Goal: Task Accomplishment & Management: Manage account settings

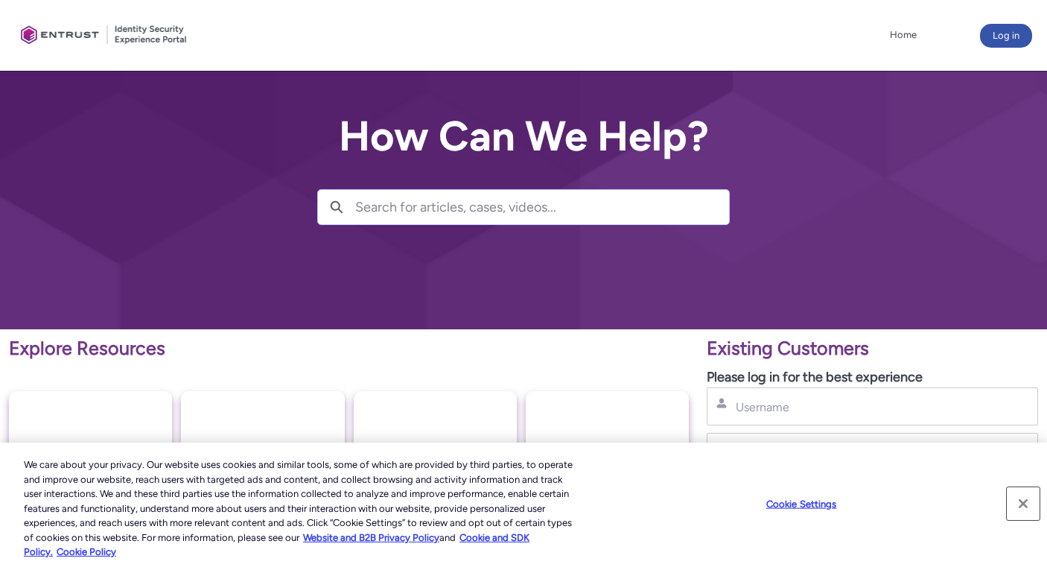
click at [1030, 497] on button "Close" at bounding box center [1023, 503] width 33 height 33
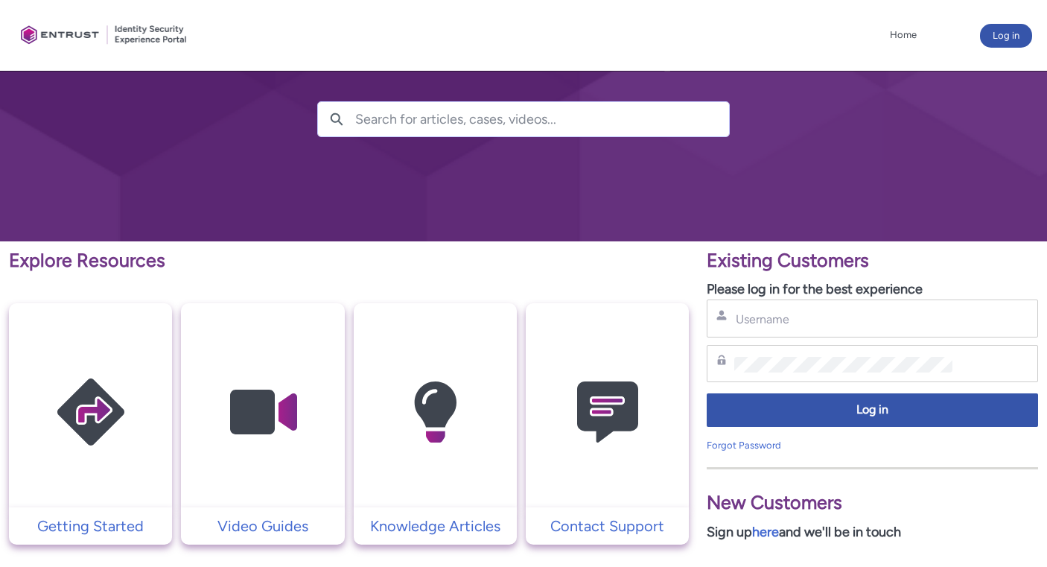
scroll to position [95, 0]
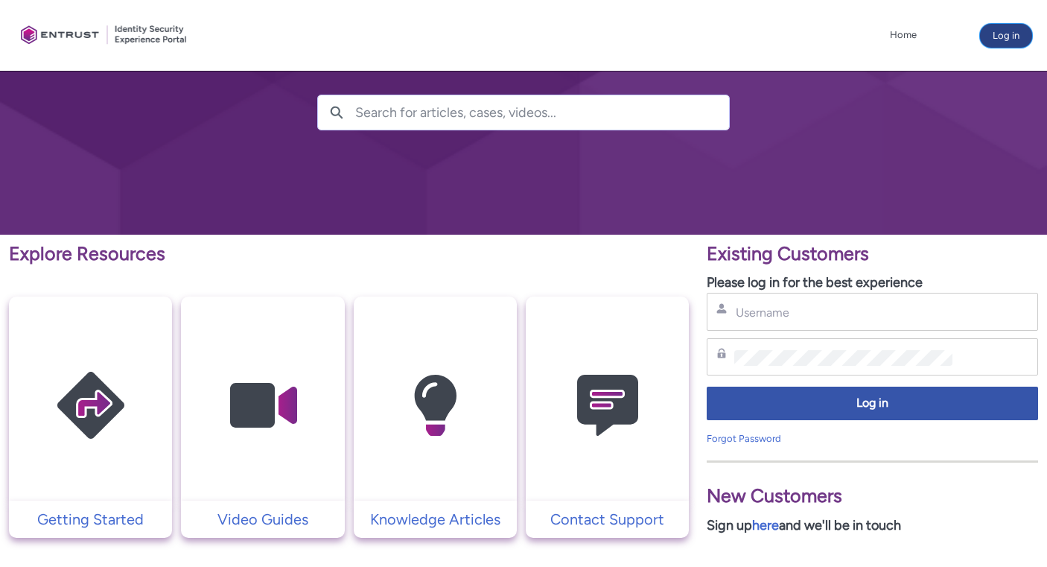
click at [1015, 36] on button "Log in" at bounding box center [1006, 36] width 52 height 24
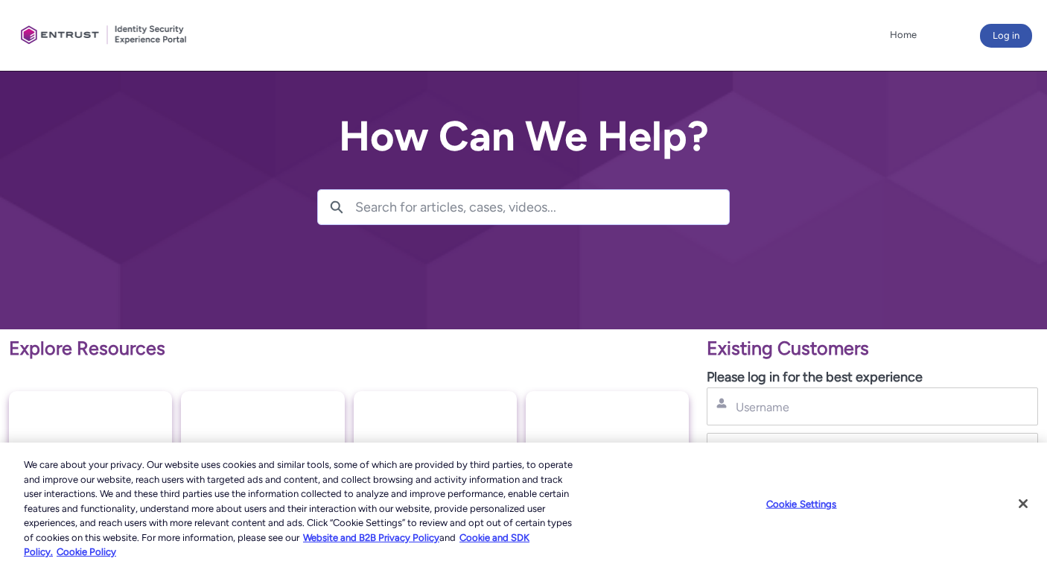
click at [760, 417] on div "Username" at bounding box center [872, 406] width 331 height 38
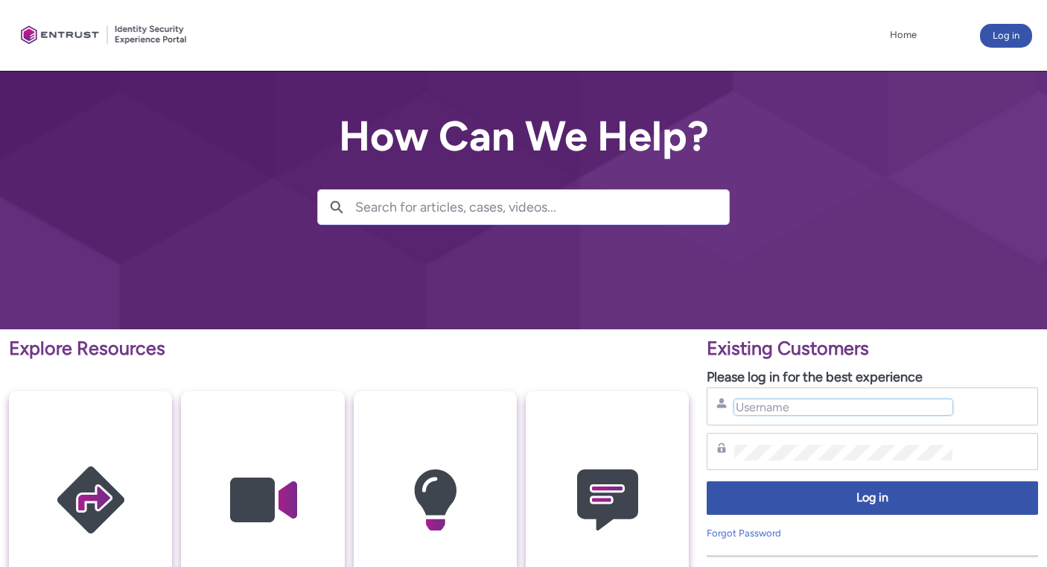
click at [768, 410] on input "Username" at bounding box center [843, 407] width 218 height 16
type input "dlevinson@ramp.com"
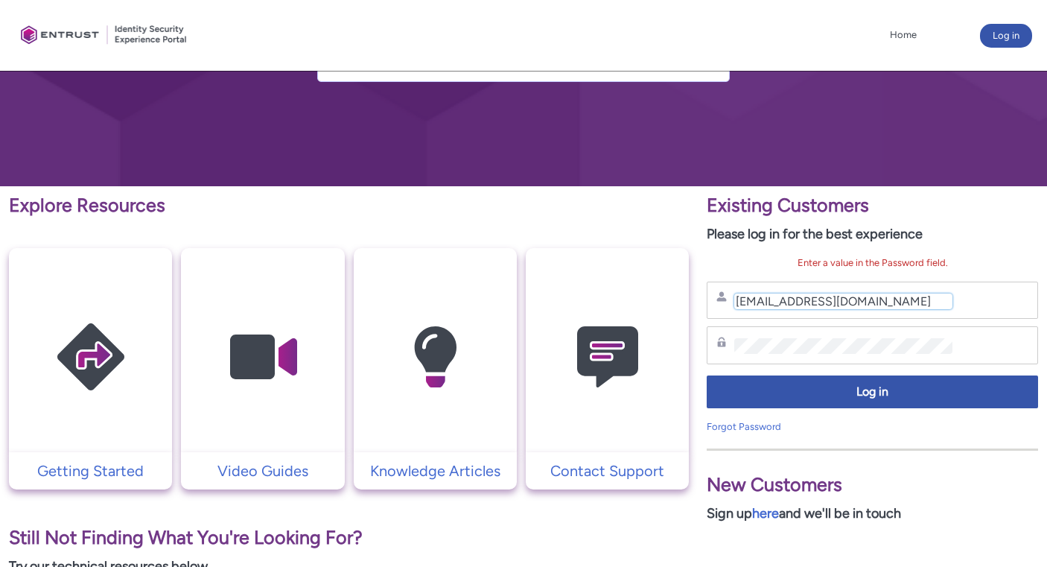
scroll to position [144, 0]
